Goal: Task Accomplishment & Management: Use online tool/utility

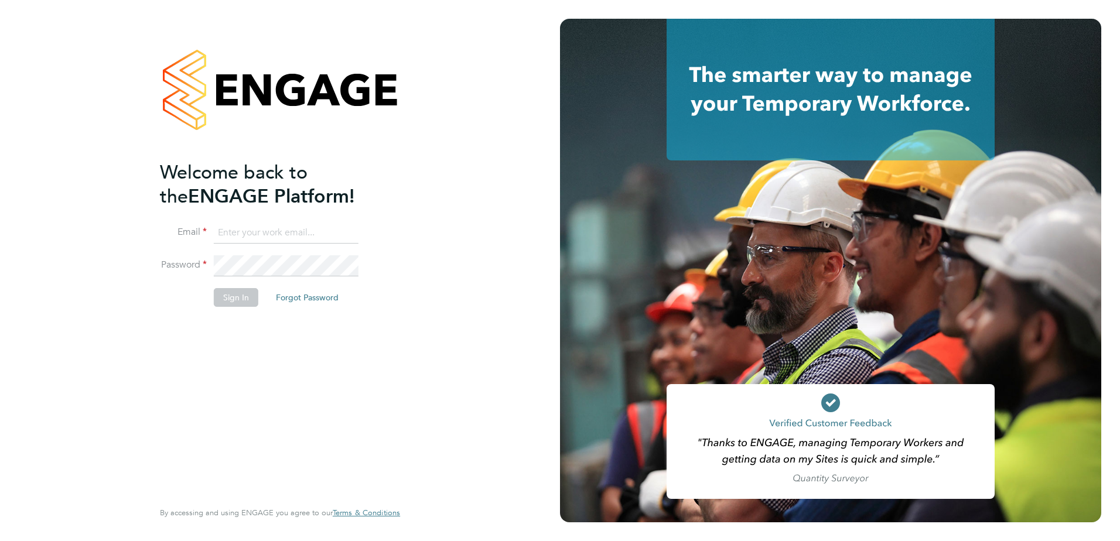
type input "mark.alexander@morgansindall.com"
click at [235, 297] on button "Sign In" at bounding box center [236, 297] width 45 height 19
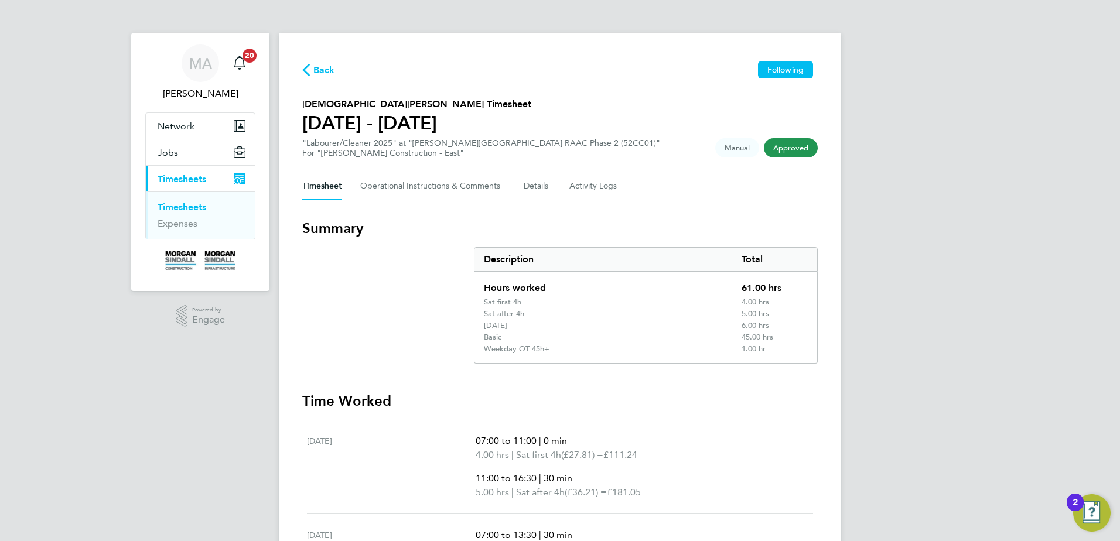
scroll to position [59, 0]
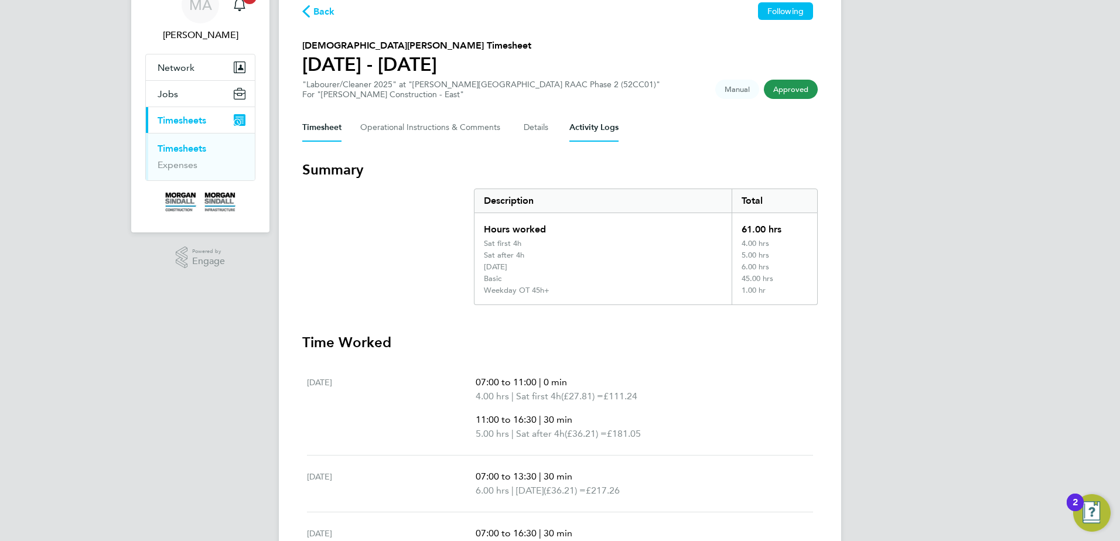
click at [580, 126] on Logs-tab "Activity Logs" at bounding box center [593, 128] width 49 height 28
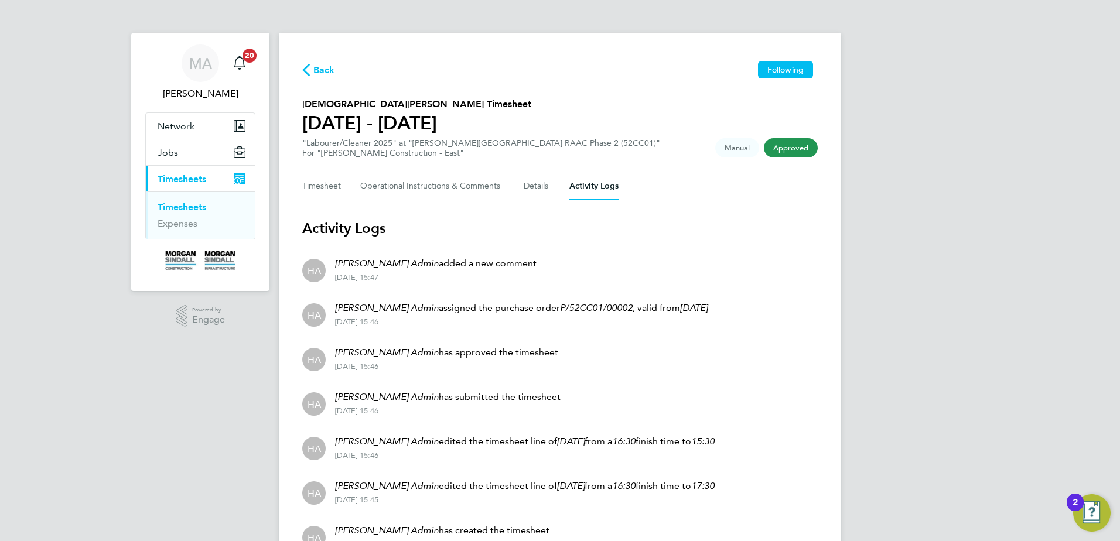
click at [196, 206] on link "Timesheets" at bounding box center [182, 207] width 49 height 11
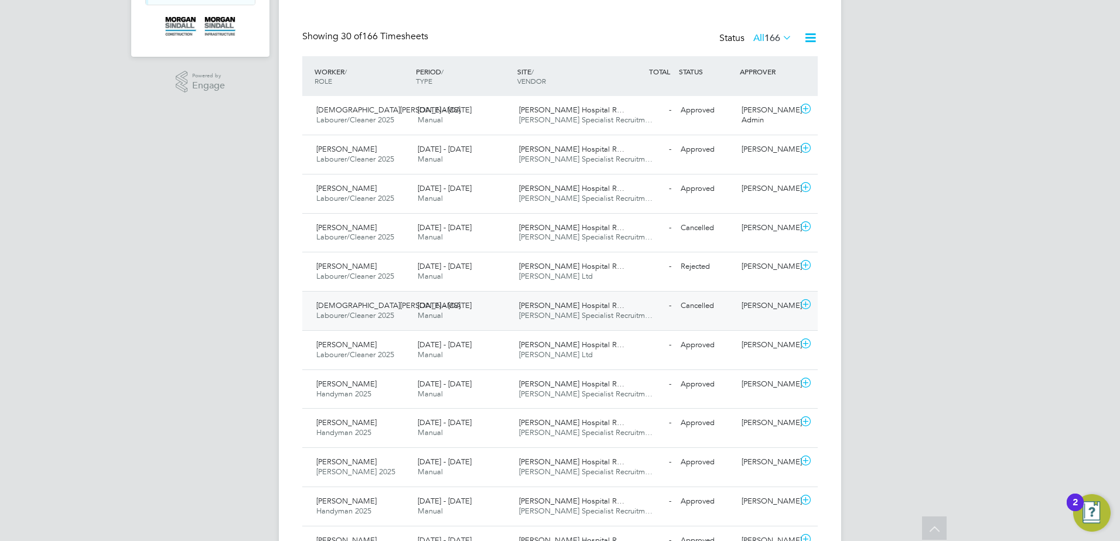
click at [801, 303] on icon at bounding box center [806, 304] width 15 height 9
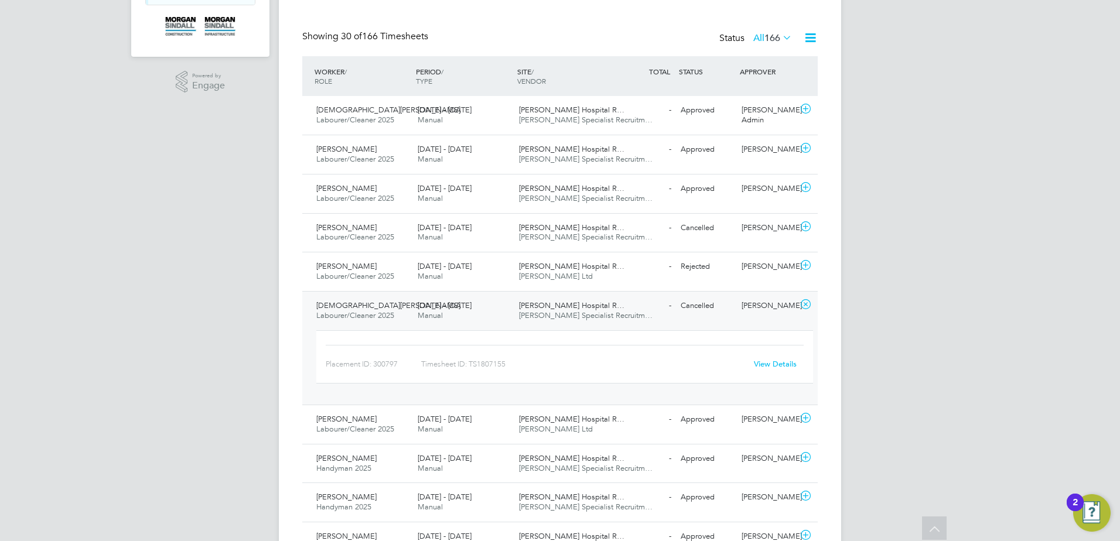
click at [780, 361] on link "View Details" at bounding box center [775, 364] width 43 height 10
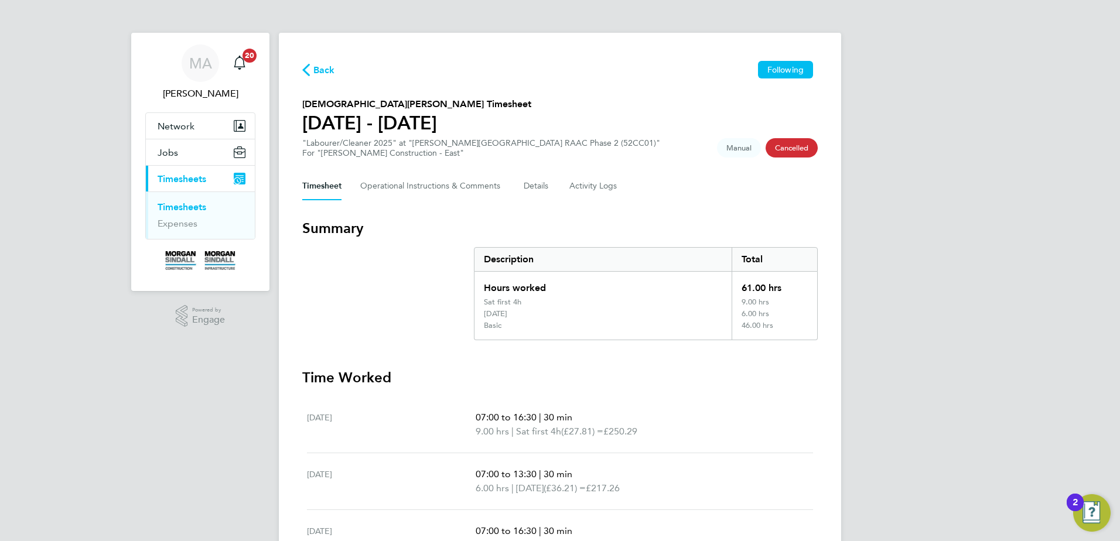
click at [198, 207] on link "Timesheets" at bounding box center [182, 207] width 49 height 11
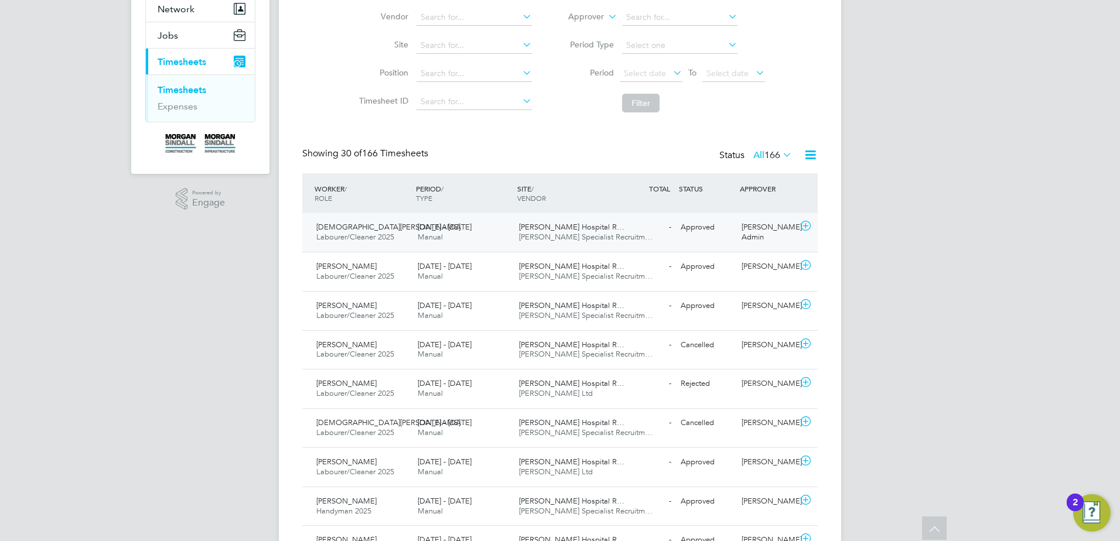
click at [802, 224] on icon at bounding box center [806, 225] width 15 height 9
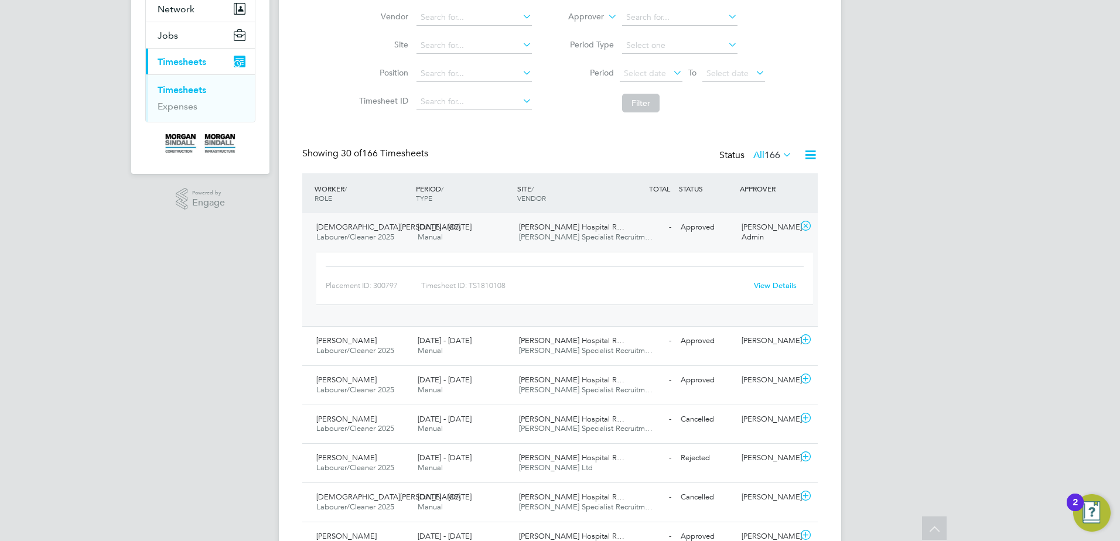
click at [760, 287] on link "View Details" at bounding box center [775, 286] width 43 height 10
